Goal: Information Seeking & Learning: Check status

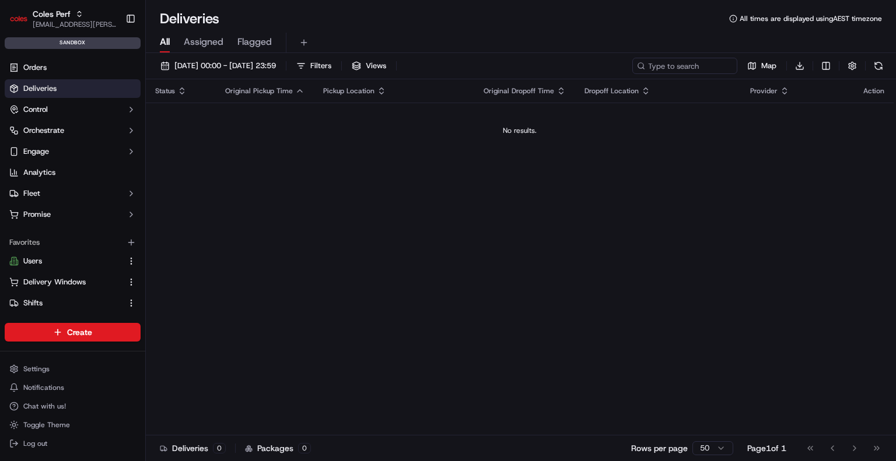
click at [72, 3] on div "Coles Perf ben.ellis@coles.com.au Toggle Sidebar sandbox" at bounding box center [72, 27] width 145 height 54
click at [72, 11] on div "Coles Perf" at bounding box center [74, 14] width 83 height 12
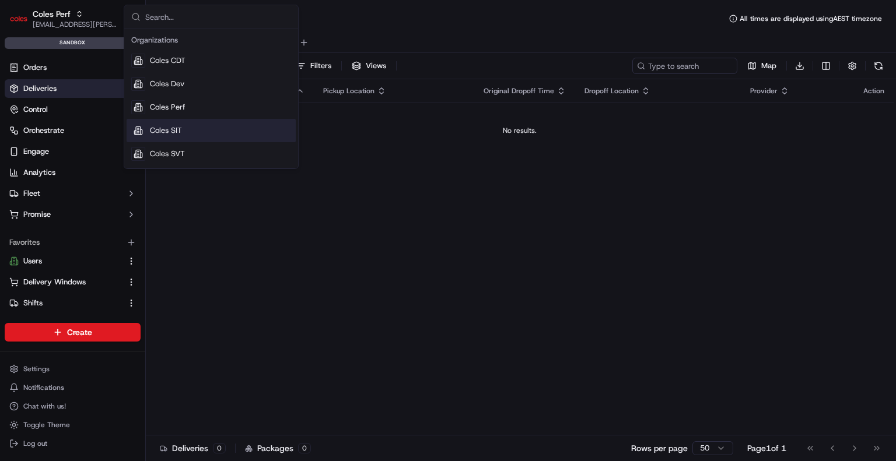
click at [215, 135] on div "Coles SIT" at bounding box center [211, 130] width 169 height 23
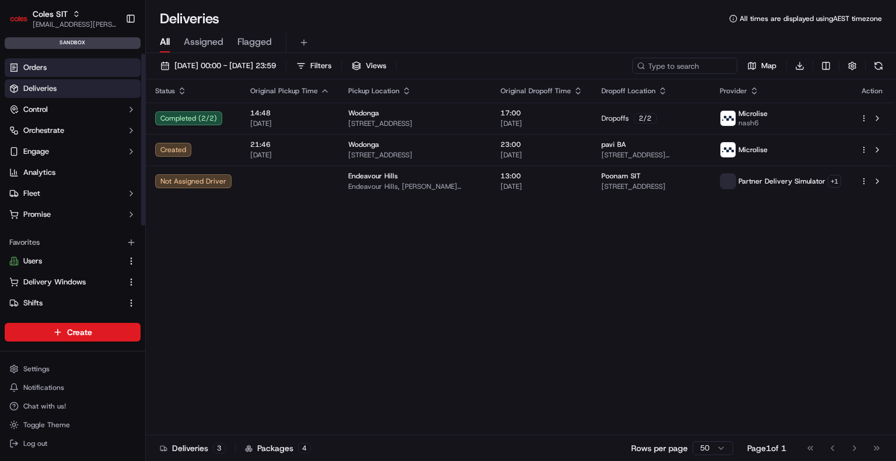
click at [78, 68] on link "Orders" at bounding box center [73, 67] width 136 height 19
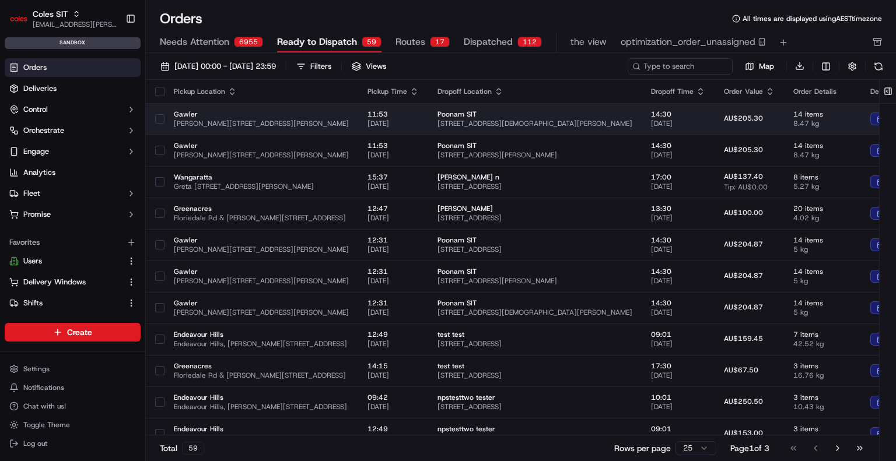
click at [322, 113] on span "Gawler" at bounding box center [261, 114] width 175 height 9
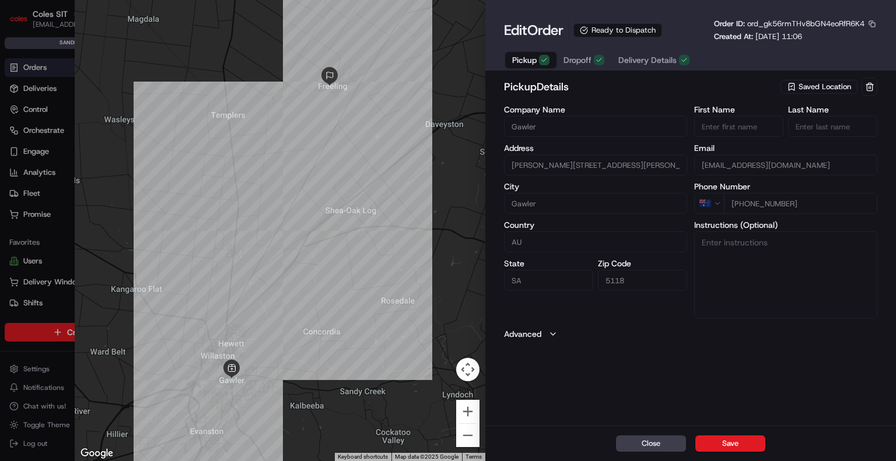
click at [41, 69] on div at bounding box center [448, 230] width 896 height 461
type input "+1"
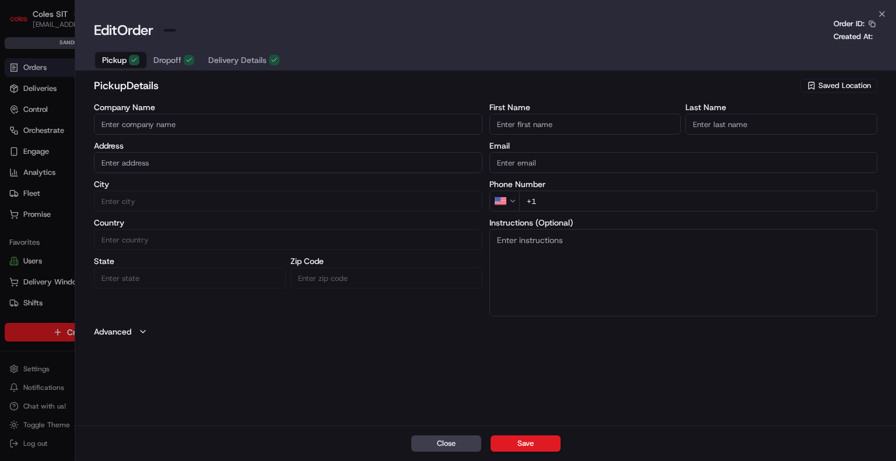
click at [41, 69] on div at bounding box center [448, 230] width 896 height 461
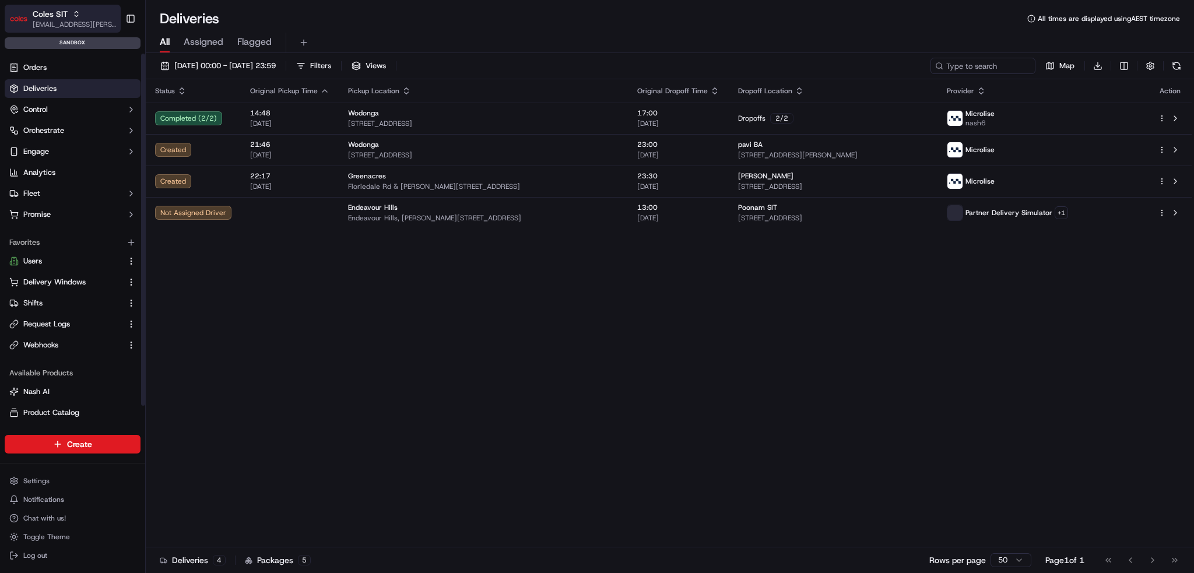
click at [42, 20] on span "[EMAIL_ADDRESS][PERSON_NAME][PERSON_NAME][DOMAIN_NAME]" at bounding box center [74, 24] width 83 height 9
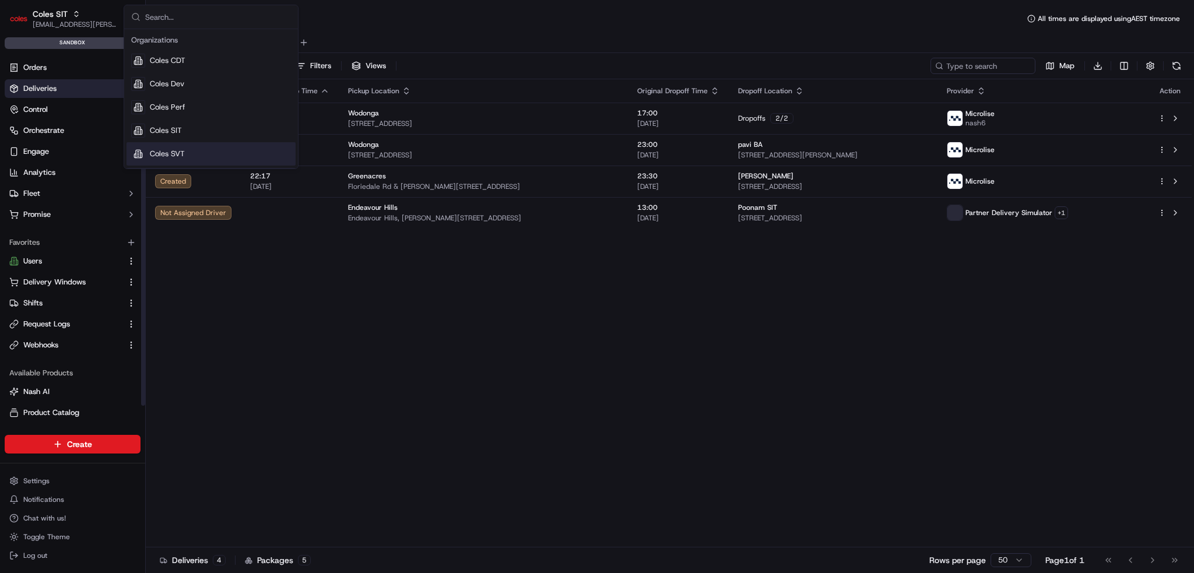
drag, startPoint x: 190, startPoint y: 149, endPoint x: 149, endPoint y: 146, distance: 40.3
click at [190, 149] on div "Coles SVT" at bounding box center [211, 153] width 169 height 23
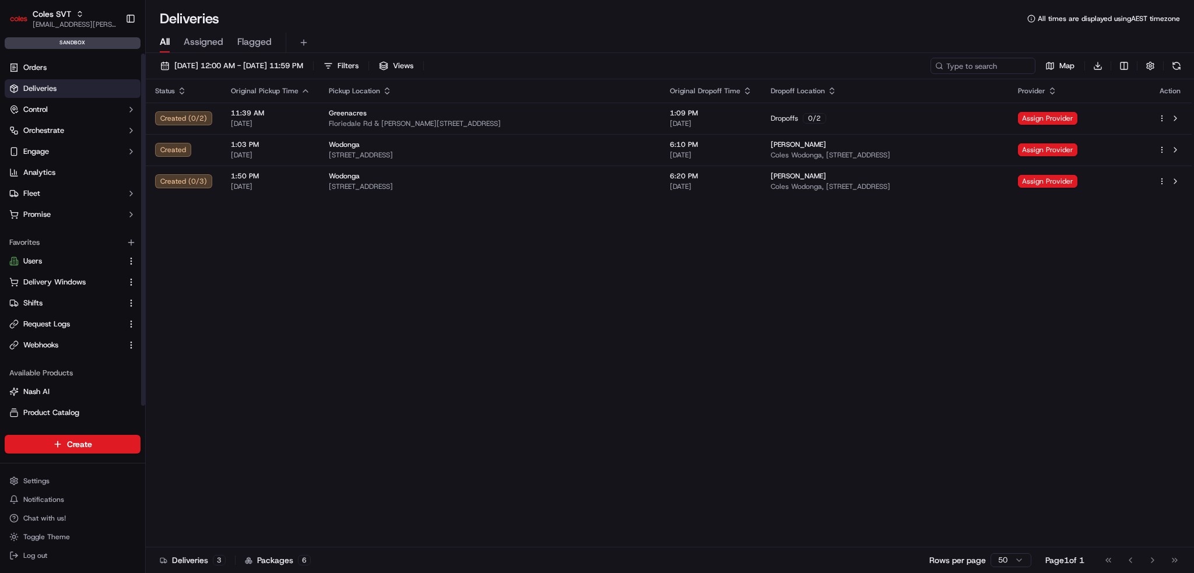
click at [59, 293] on ul "Users Delivery Windows Shifts Request Logs Webhooks" at bounding box center [73, 303] width 136 height 103
click at [54, 298] on link "Shifts" at bounding box center [65, 303] width 113 height 10
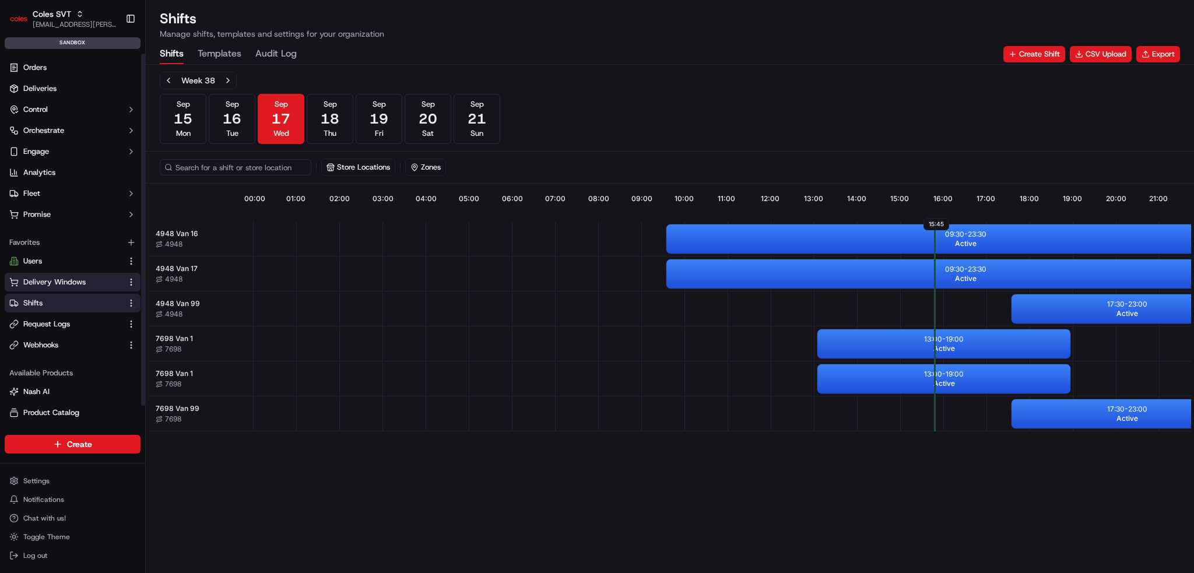
click at [66, 286] on span "Delivery Windows" at bounding box center [54, 282] width 62 height 10
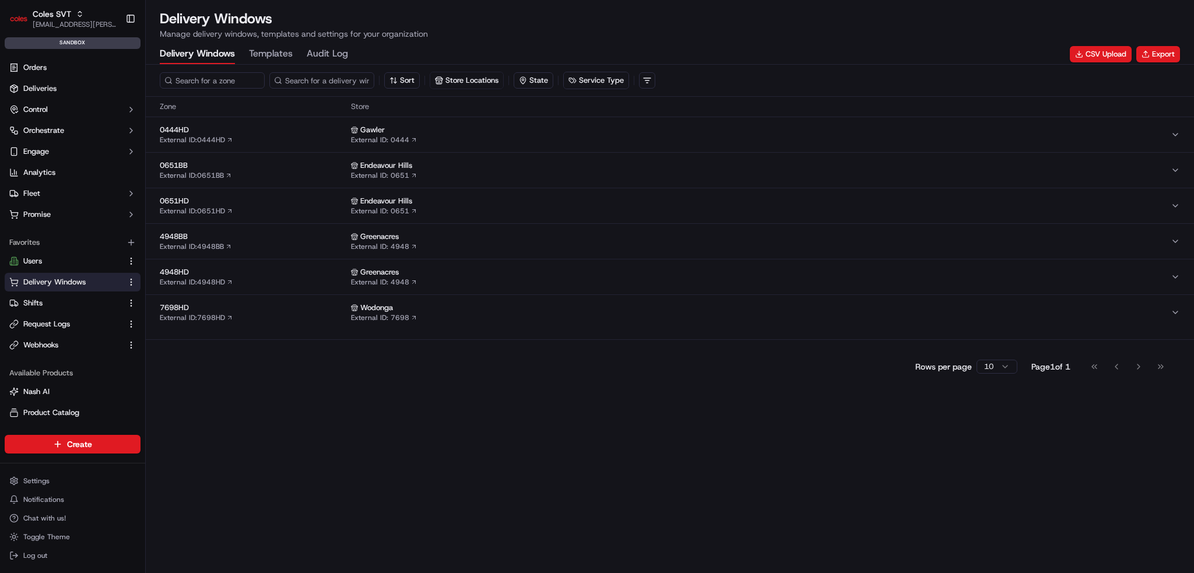
click at [259, 238] on span "4948BB" at bounding box center [253, 237] width 187 height 10
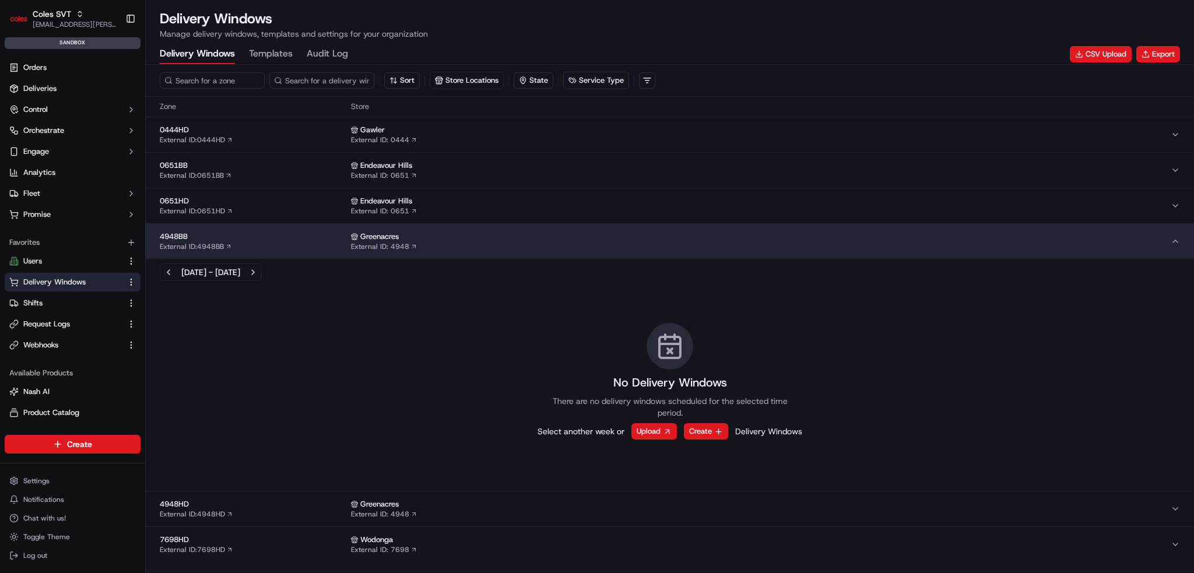
click at [257, 241] on div "4948BB External ID: 4948BB" at bounding box center [253, 242] width 187 height 20
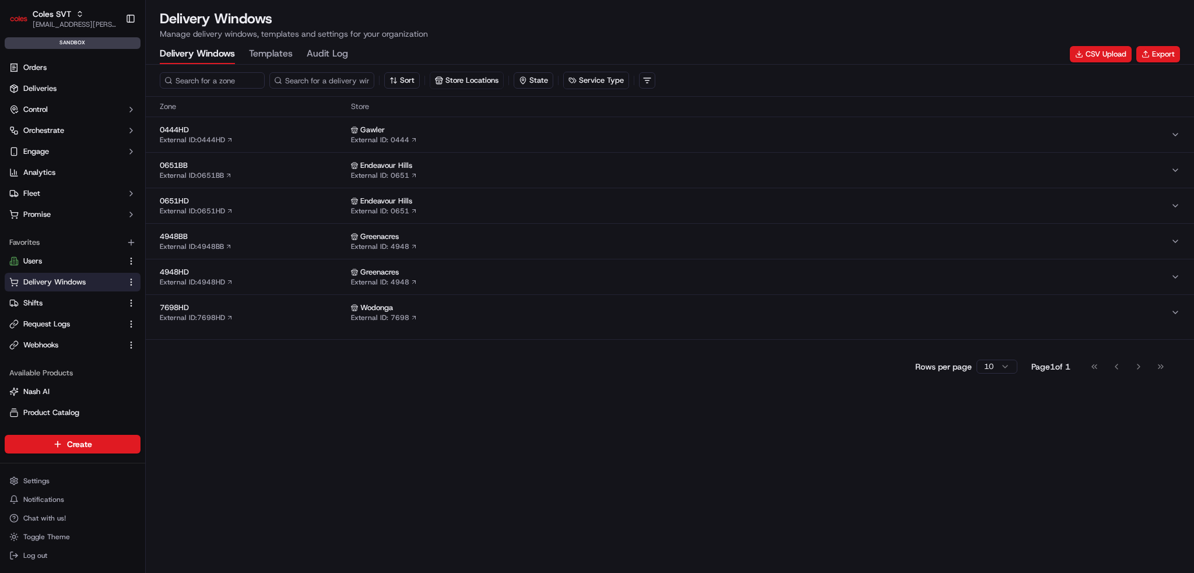
click at [268, 272] on span "4948HD" at bounding box center [253, 272] width 187 height 10
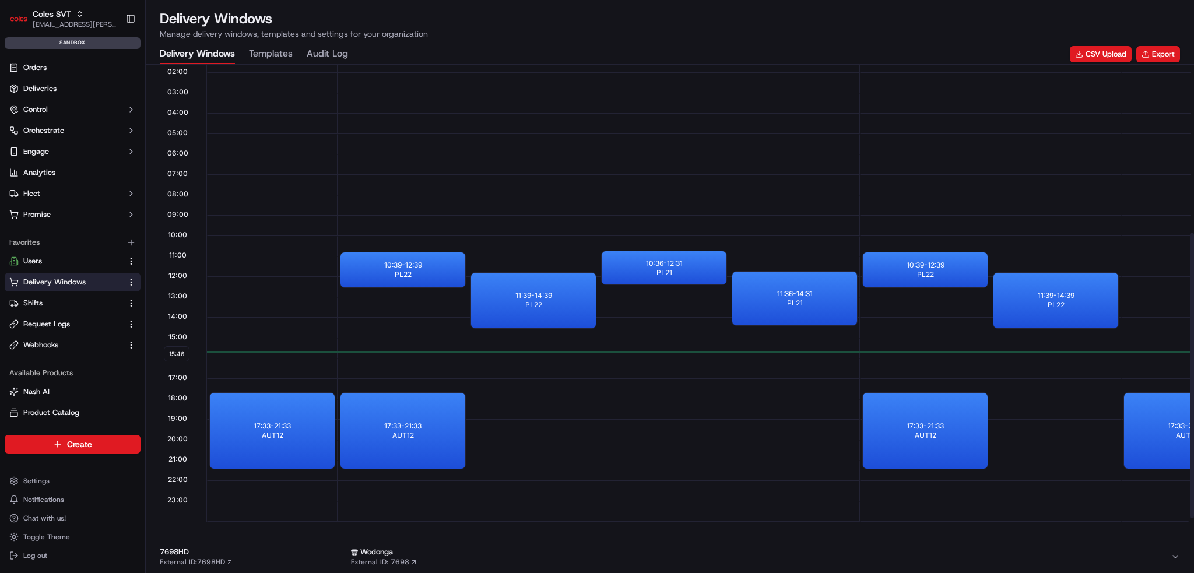
scroll to position [339, 0]
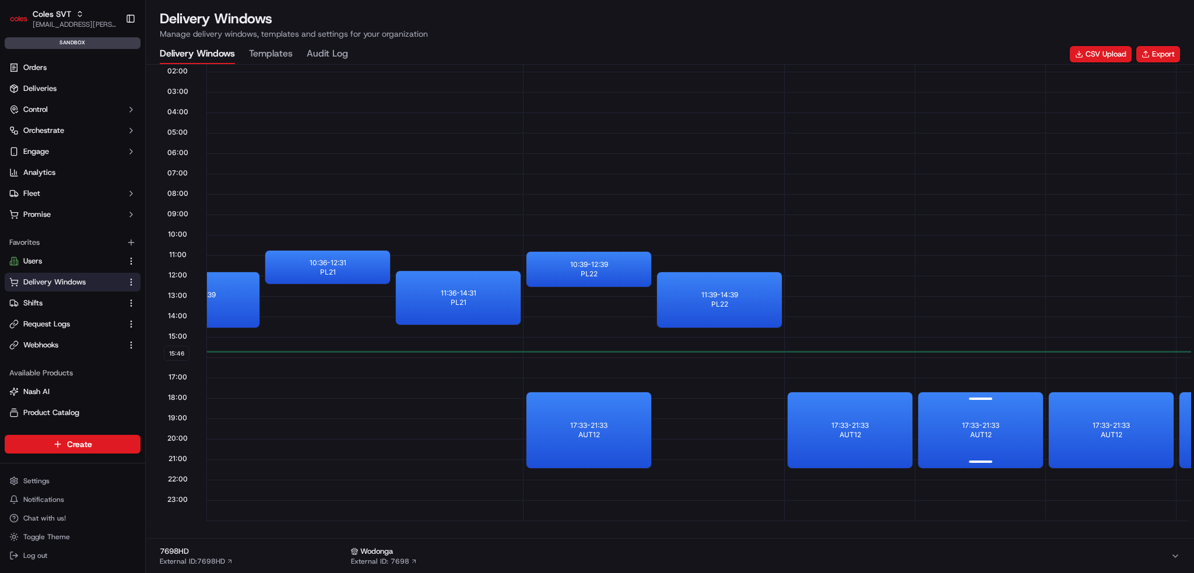
drag, startPoint x: 696, startPoint y: 392, endPoint x: 826, endPoint y: 388, distance: 130.1
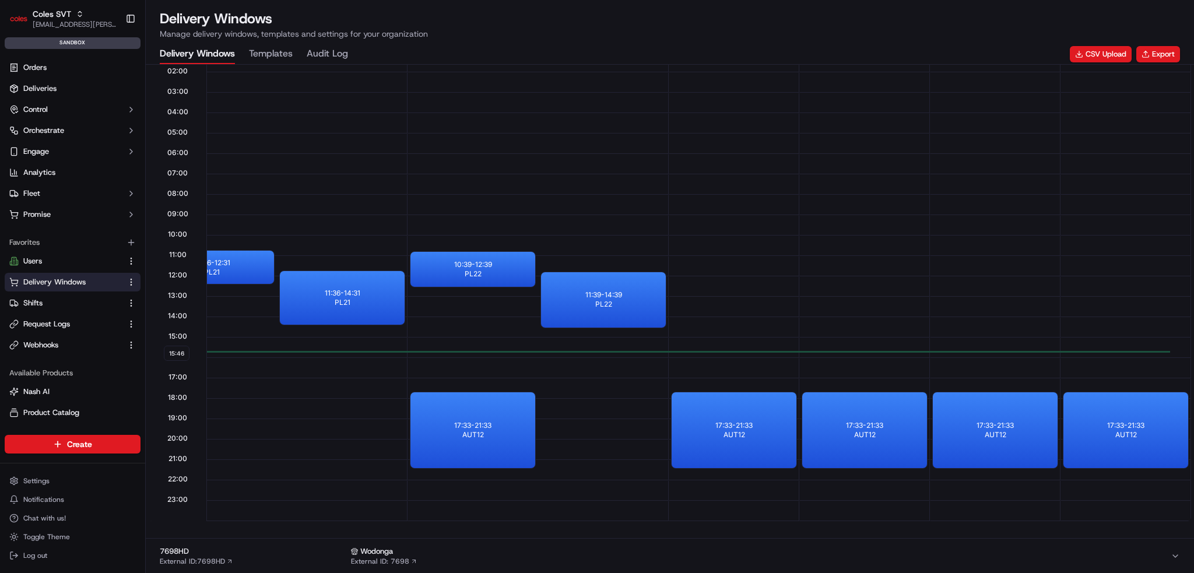
scroll to position [0, 378]
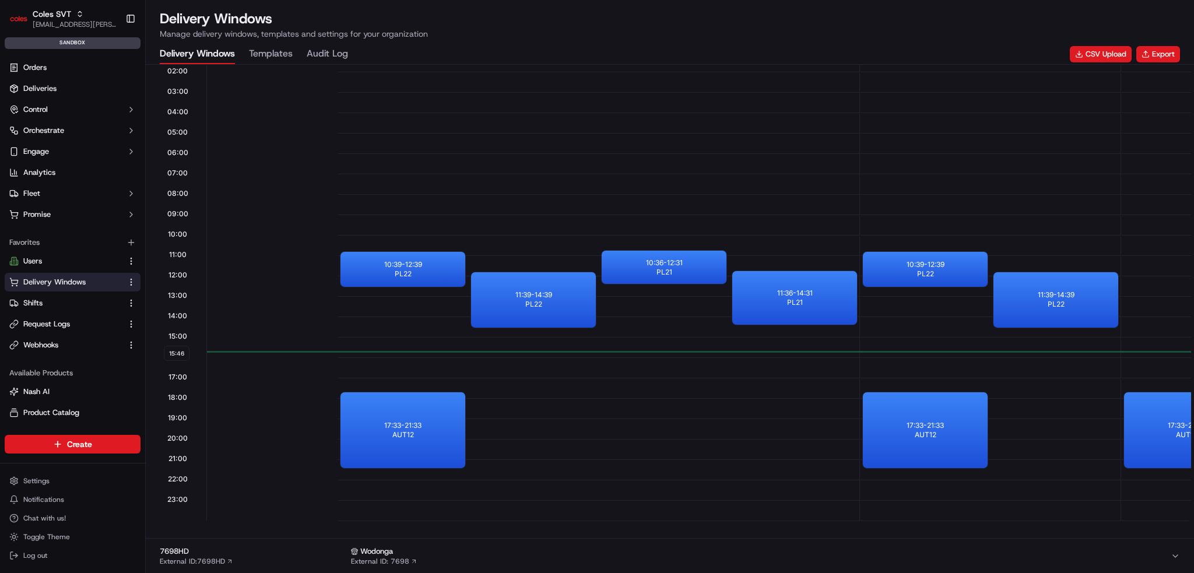
drag, startPoint x: 560, startPoint y: 88, endPoint x: 350, endPoint y: 133, distance: 214.7
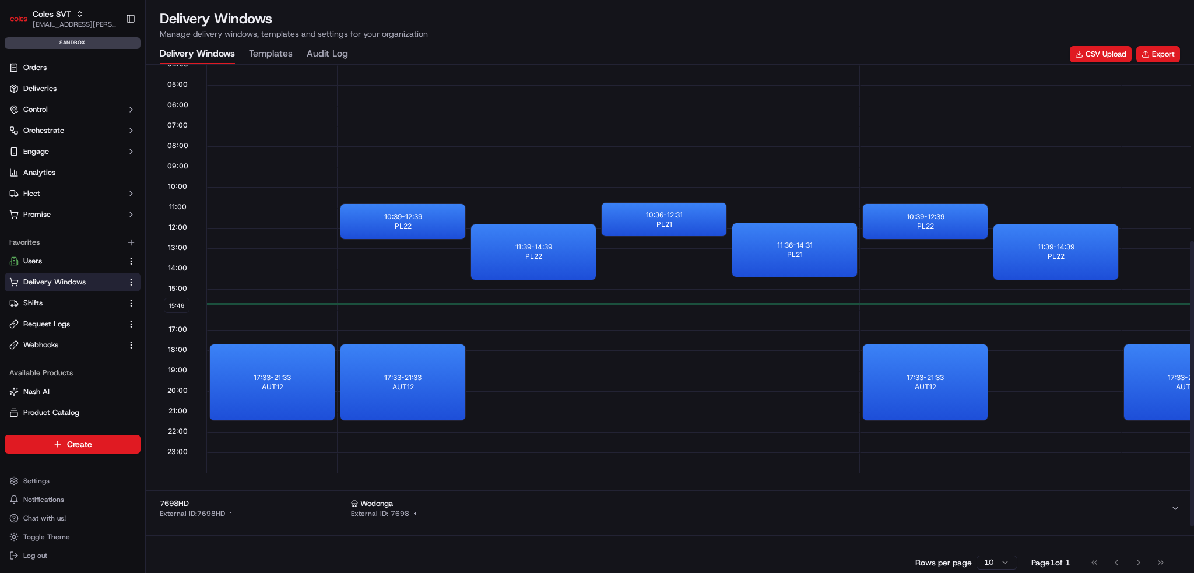
scroll to position [398, 0]
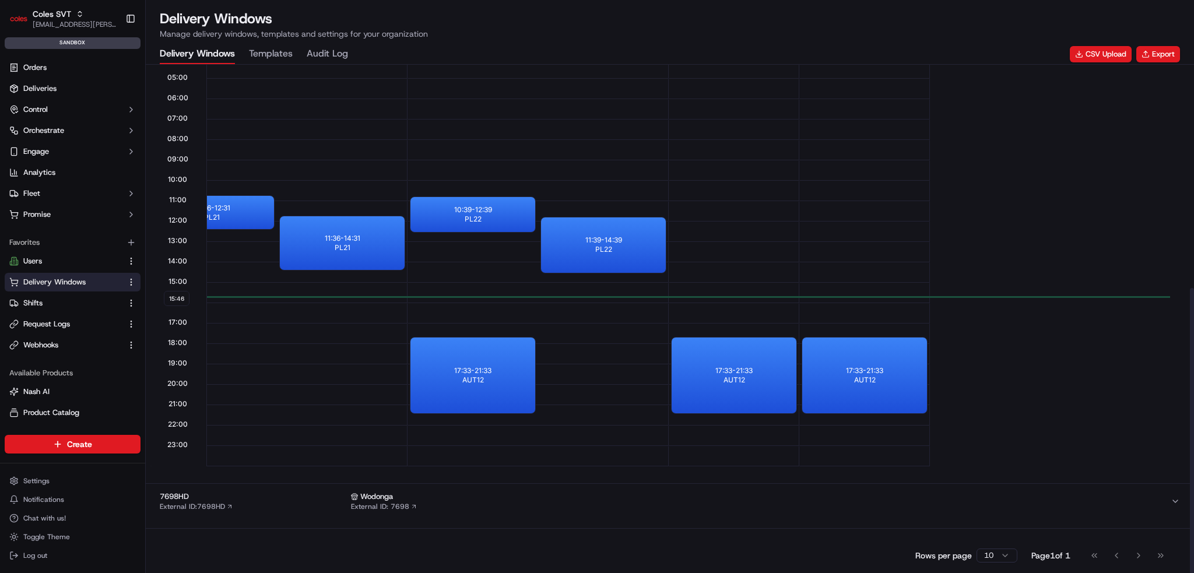
drag, startPoint x: 591, startPoint y: 256, endPoint x: 738, endPoint y: 256, distance: 146.4
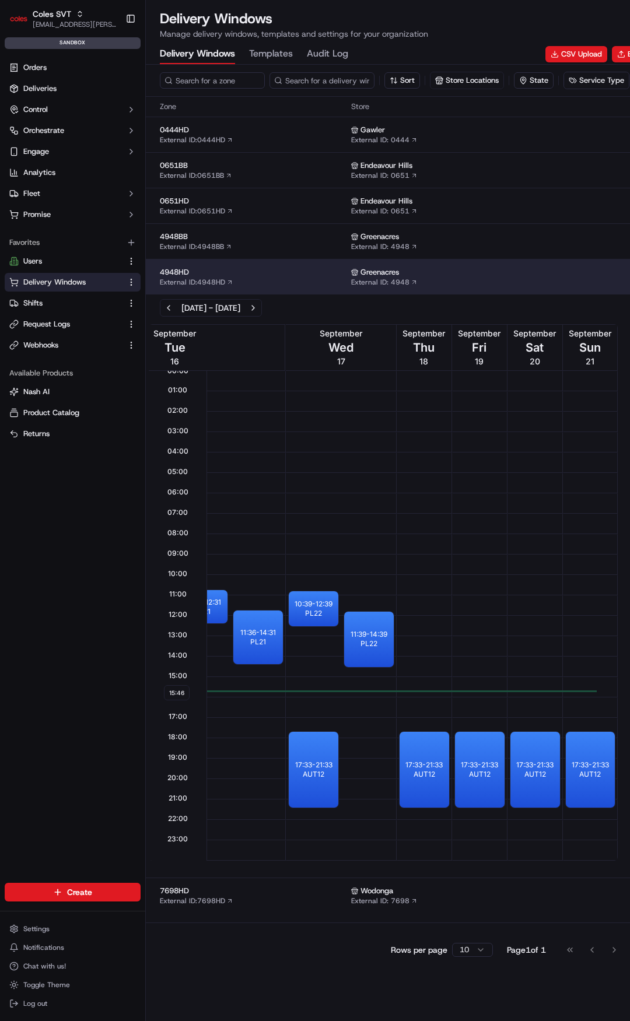
scroll to position [0, 0]
click at [80, 327] on link "Request Logs" at bounding box center [65, 324] width 113 height 10
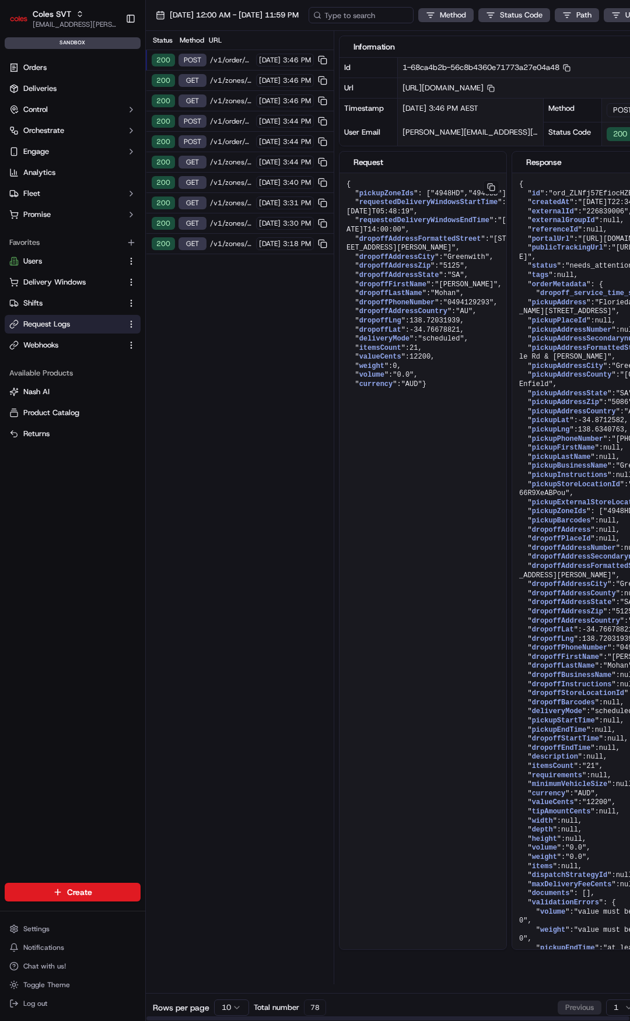
click at [233, 57] on span "/v1/order/external-identifier/226839006/delivery-window" at bounding box center [231, 59] width 43 height 9
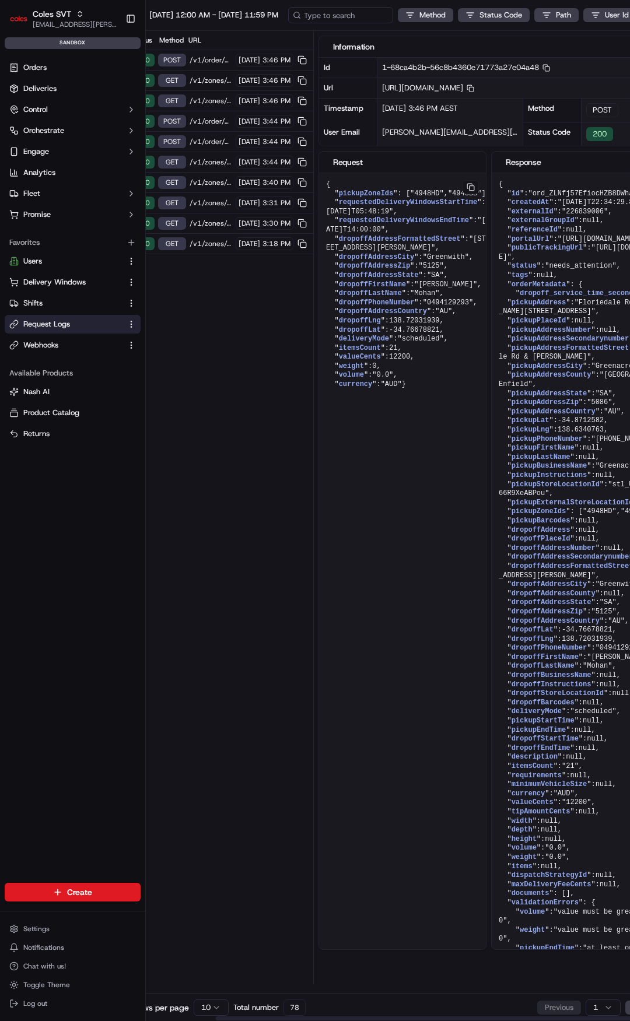
scroll to position [0, 102]
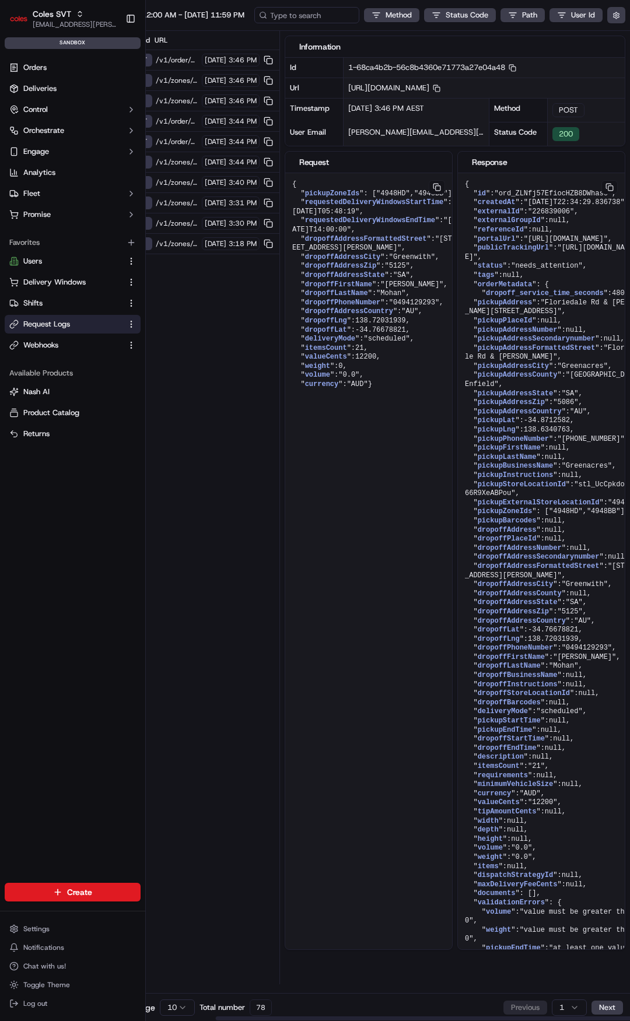
drag, startPoint x: 428, startPoint y: 355, endPoint x: 511, endPoint y: 341, distance: 84.6
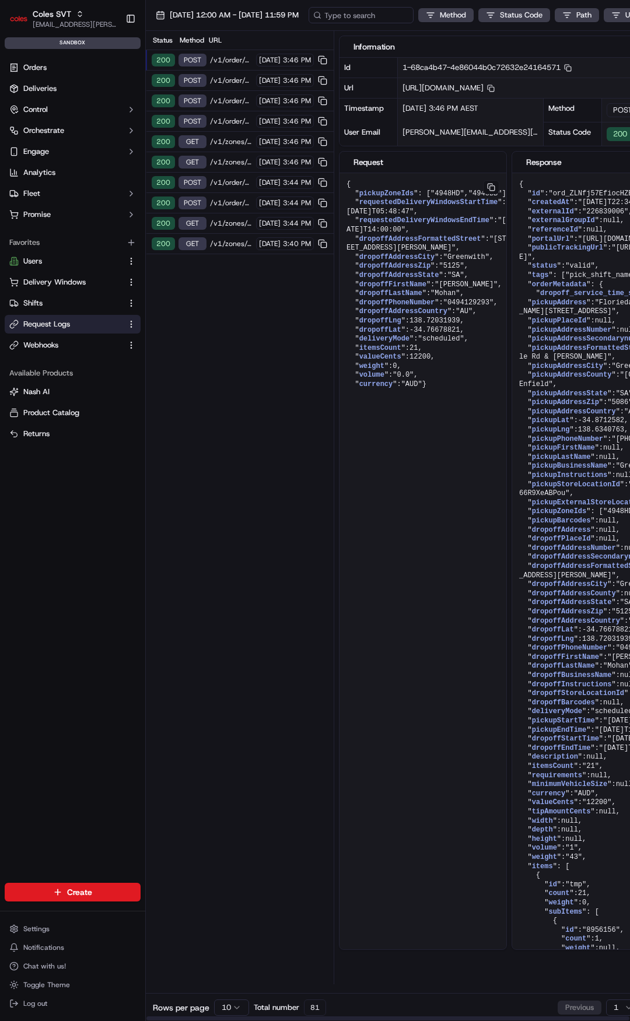
click at [241, 55] on div "200 POST /v1/order/external-identifier/226839006/delivery-window [DATE] 3:46 PM" at bounding box center [240, 60] width 188 height 20
click at [240, 57] on span "/v1/order/external-identifier/226839006/delivery-window" at bounding box center [231, 59] width 43 height 9
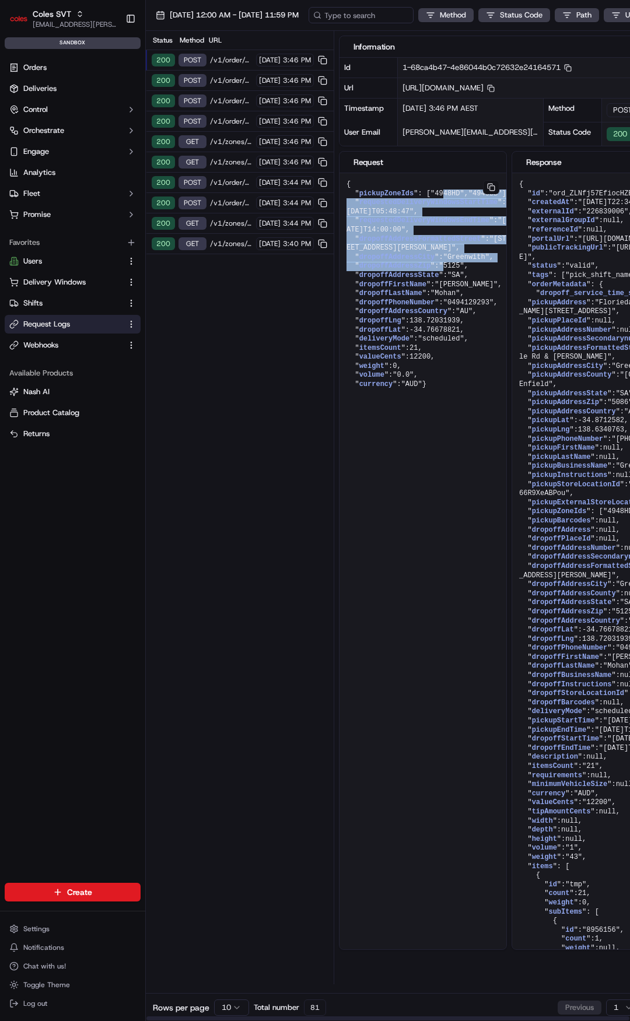
drag, startPoint x: 391, startPoint y: 212, endPoint x: 457, endPoint y: 304, distance: 112.8
click at [457, 304] on pre "{ " pickupZoneIds ": [ "4948HD" , "4948BB" ], " requestedDeliveryWindowsStartTi…" at bounding box center [428, 284] width 178 height 223
click at [457, 270] on span ""5125"" at bounding box center [451, 266] width 25 height 8
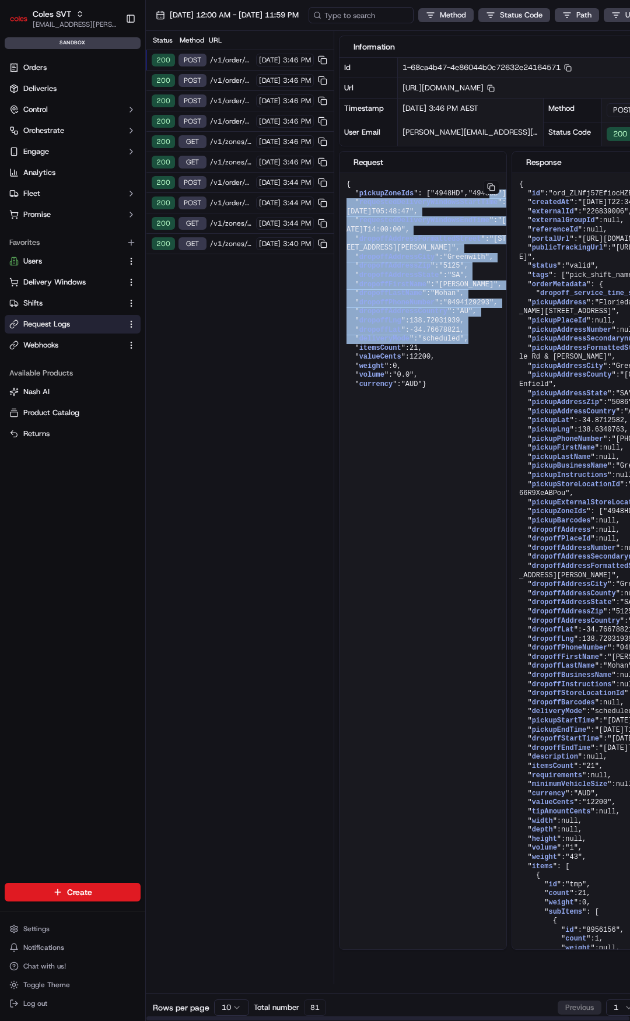
drag, startPoint x: 486, startPoint y: 381, endPoint x: 396, endPoint y: 218, distance: 185.9
click at [396, 218] on pre "{ " pickupZoneIds ": [ "4948HD" , "4948BB" ], " requestedDeliveryWindowsStartTi…" at bounding box center [428, 284] width 178 height 223
click at [406, 206] on span "requestedDeliveryWindowsStartTime" at bounding box center [428, 202] width 139 height 8
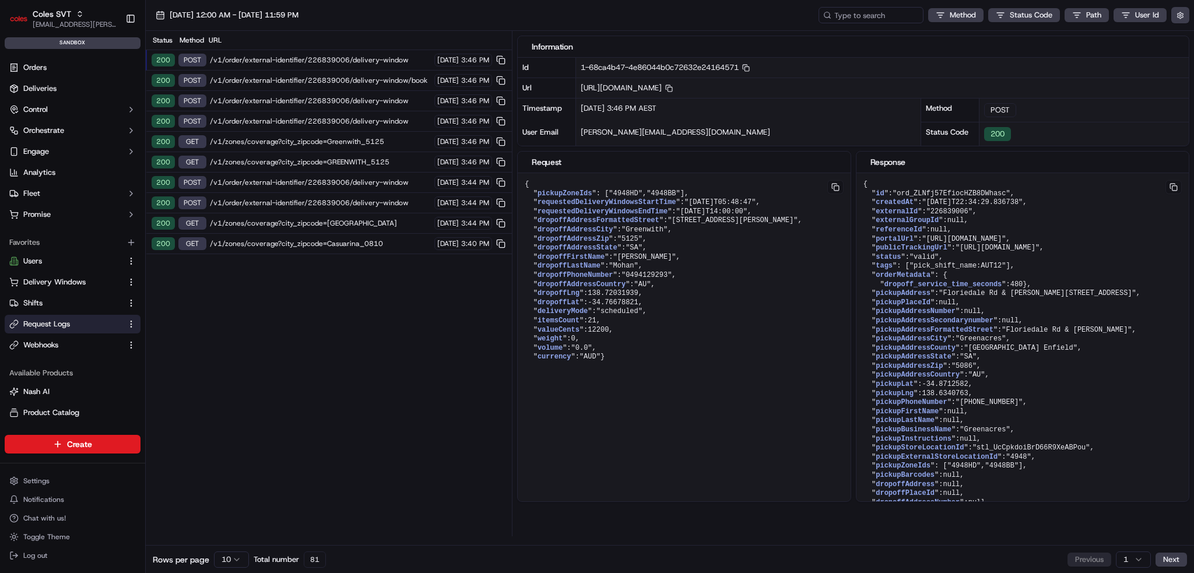
click at [306, 78] on span "/v1/order/external-identifier/226839006/delivery-window/book" at bounding box center [320, 80] width 221 height 9
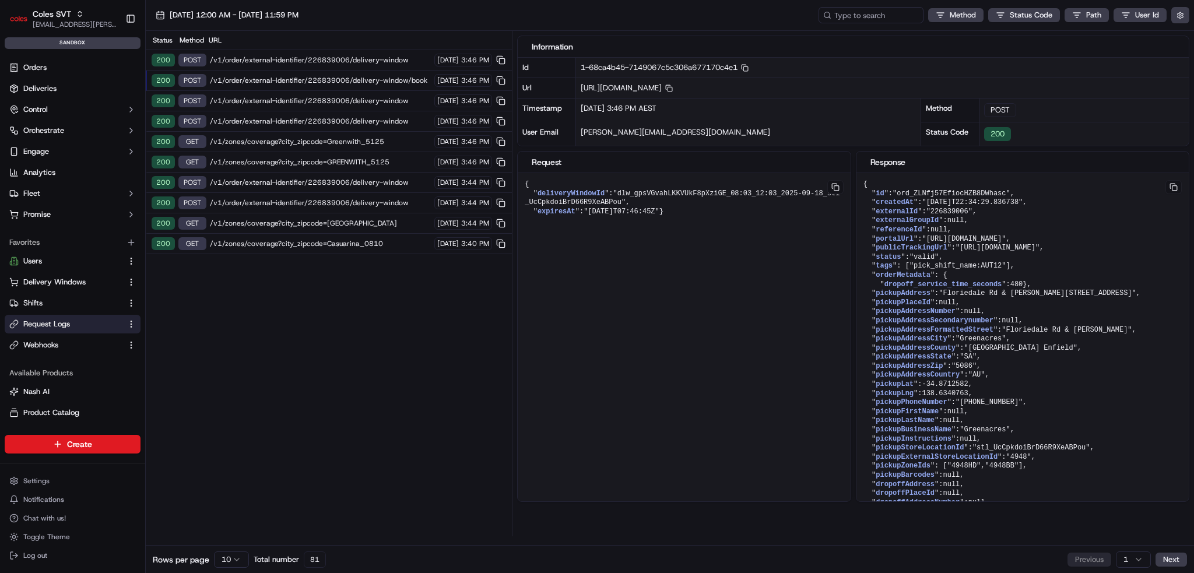
click at [629, 87] on span "[URL][DOMAIN_NAME] Copy [URL][DOMAIN_NAME]" at bounding box center [627, 88] width 92 height 10
copy span "226839006"
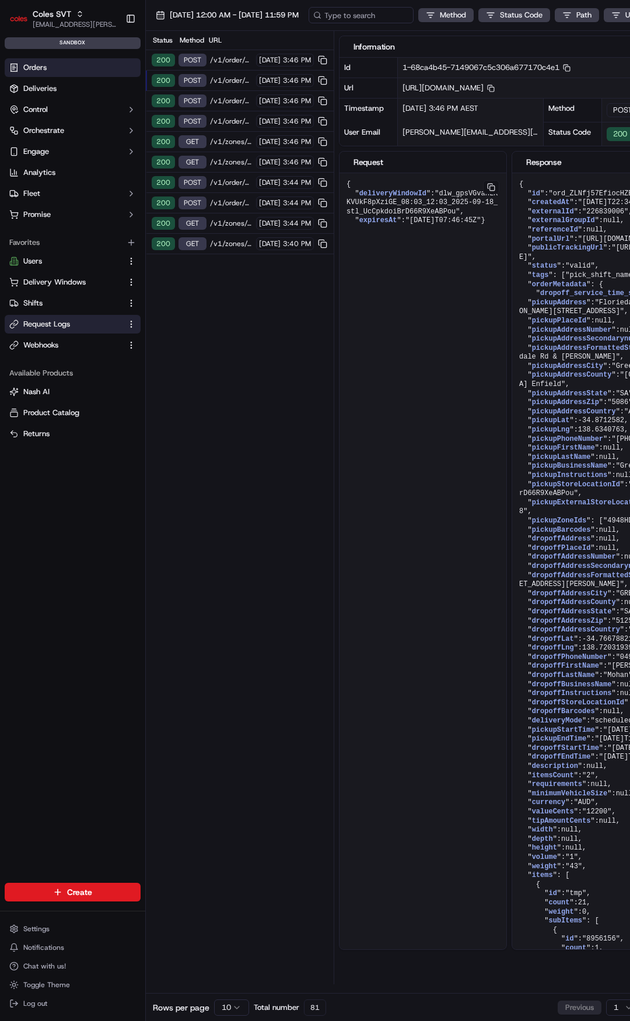
click at [40, 59] on link "Orders" at bounding box center [73, 67] width 136 height 19
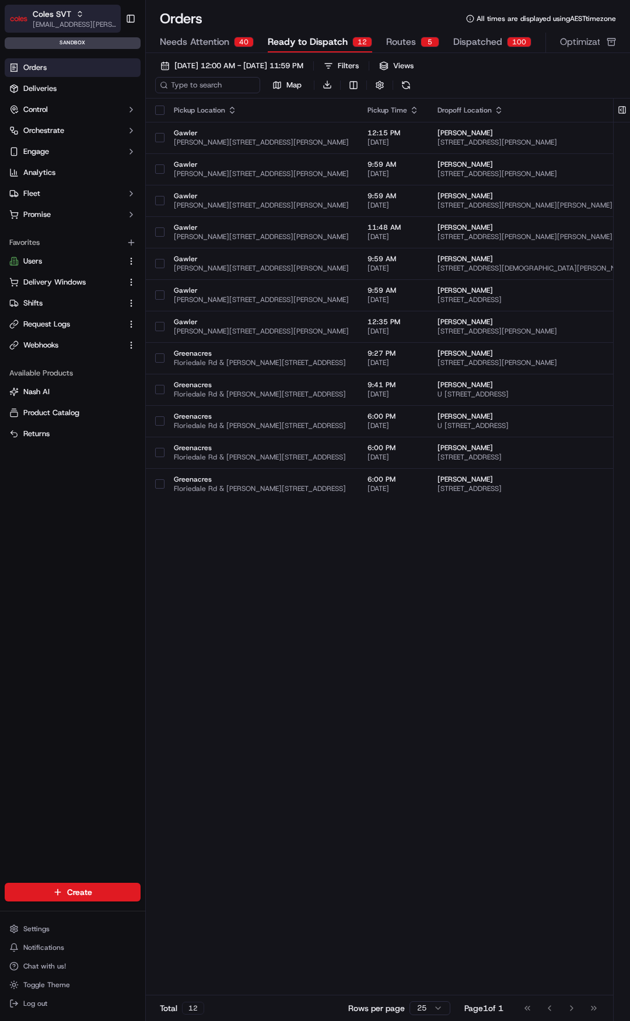
click at [46, 15] on span "Coles SVT" at bounding box center [52, 14] width 38 height 12
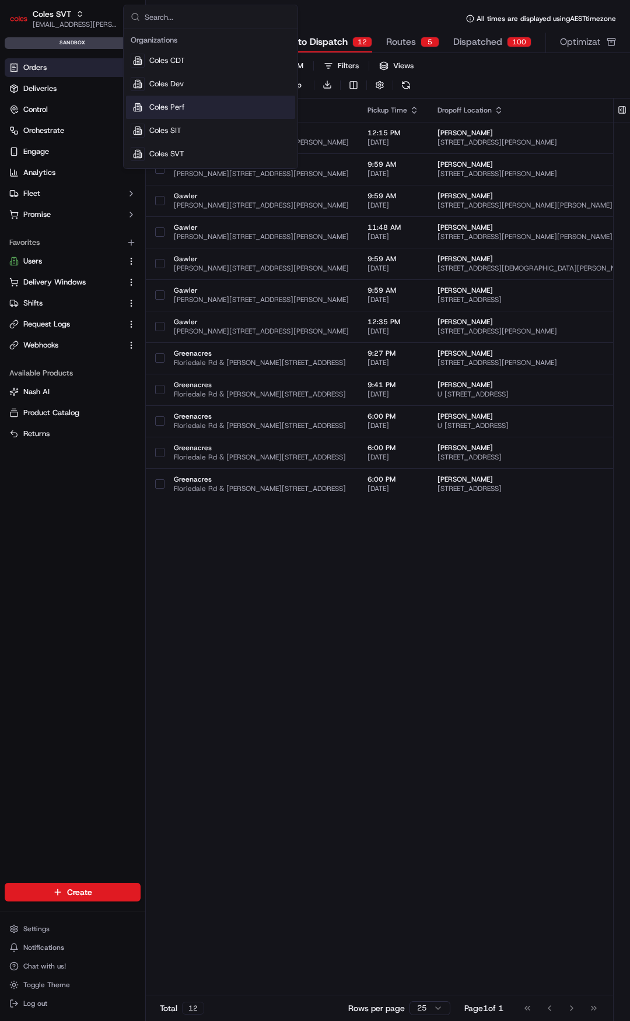
click at [195, 103] on div "Coles Perf" at bounding box center [210, 107] width 169 height 23
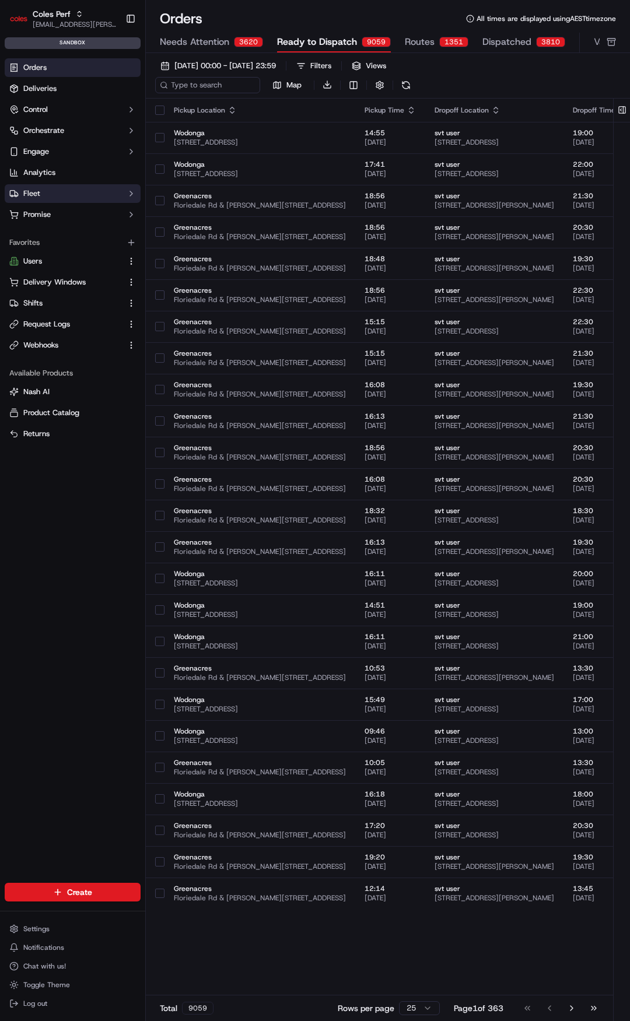
click at [50, 196] on button "Fleet" at bounding box center [73, 193] width 136 height 19
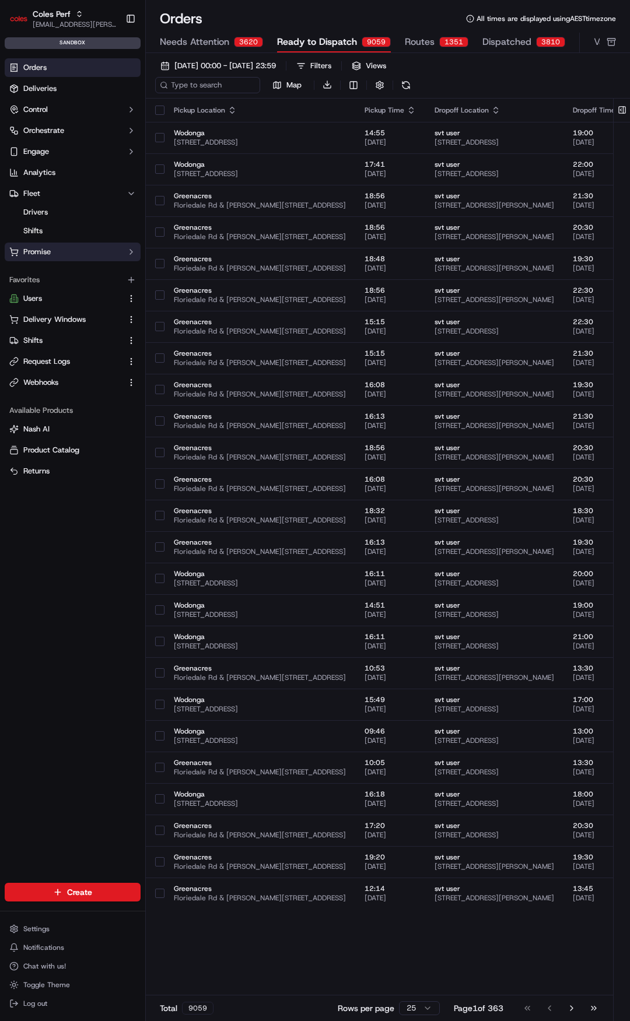
click at [44, 250] on span "Promise" at bounding box center [36, 252] width 27 height 10
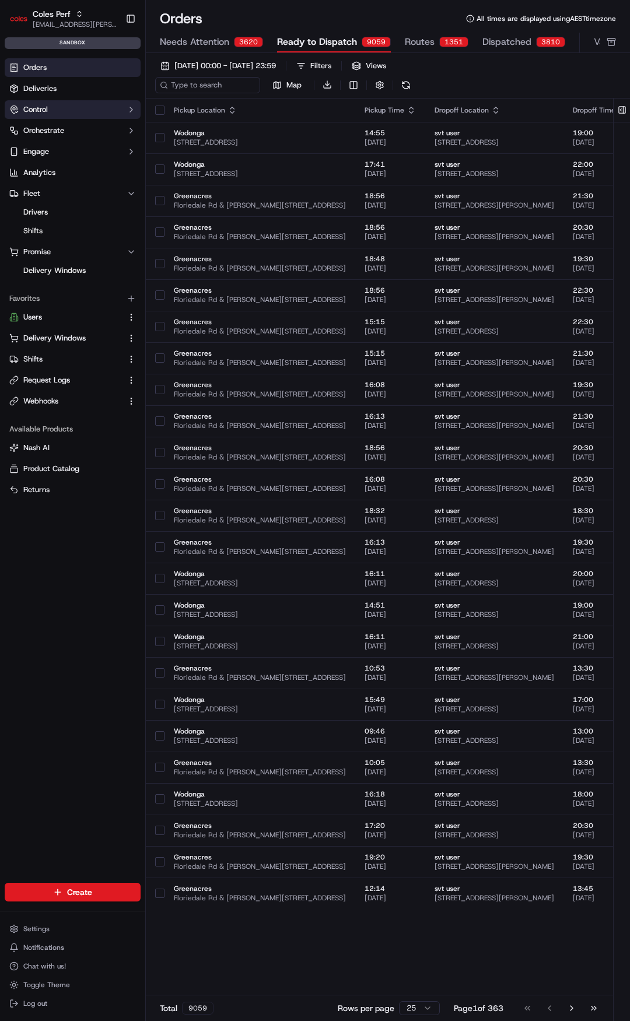
click at [53, 110] on button "Control" at bounding box center [73, 109] width 136 height 19
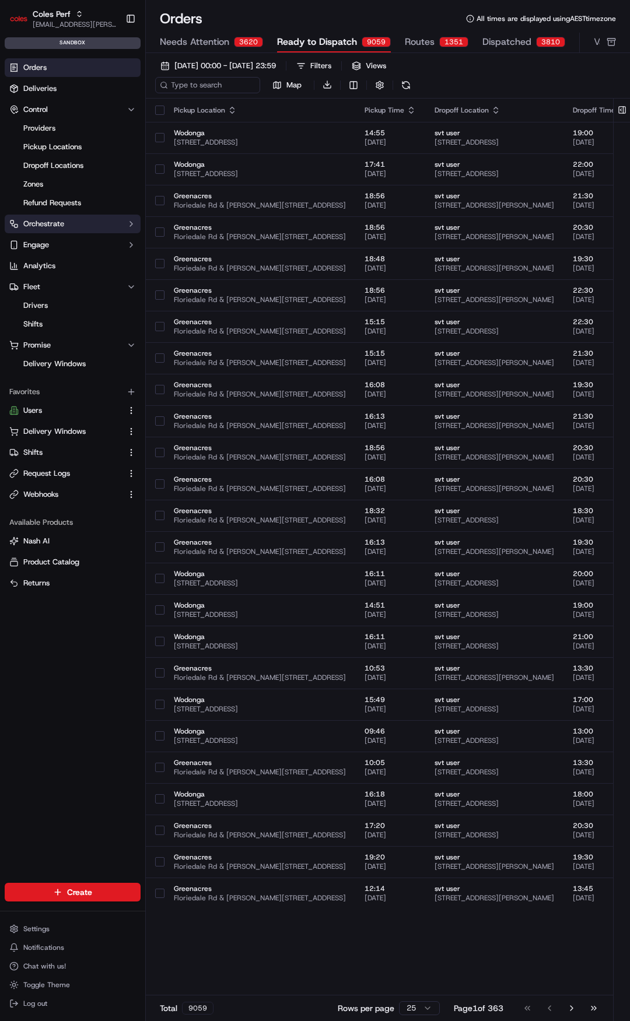
click at [55, 221] on span "Orchestrate" at bounding box center [43, 224] width 41 height 10
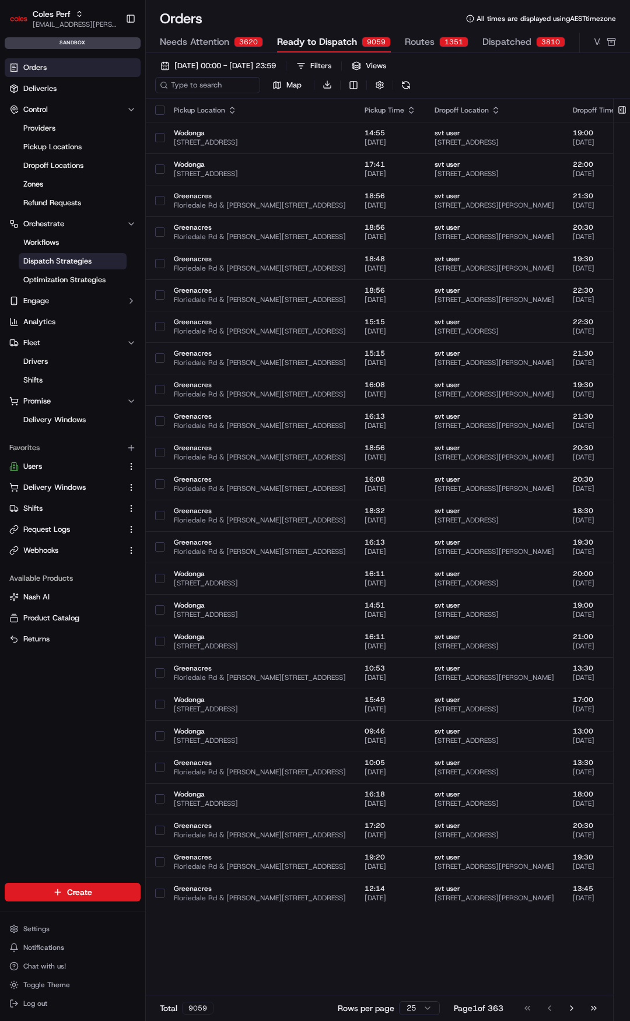
click at [67, 260] on span "Dispatch Strategies" at bounding box center [57, 261] width 68 height 10
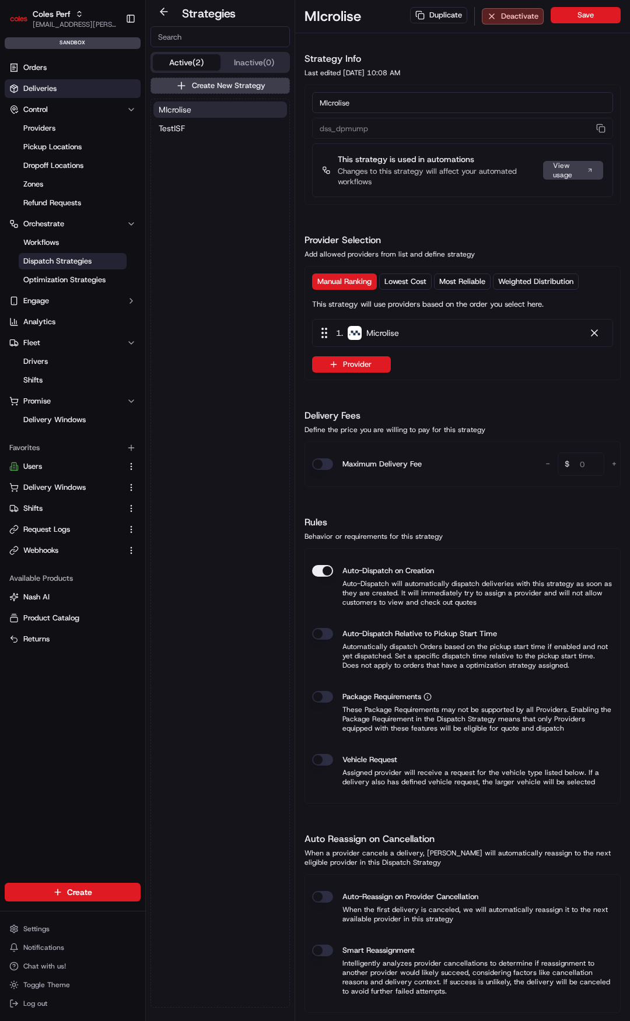
click at [43, 86] on span "Deliveries" at bounding box center [39, 88] width 33 height 10
